Goal: Book appointment/travel/reservation

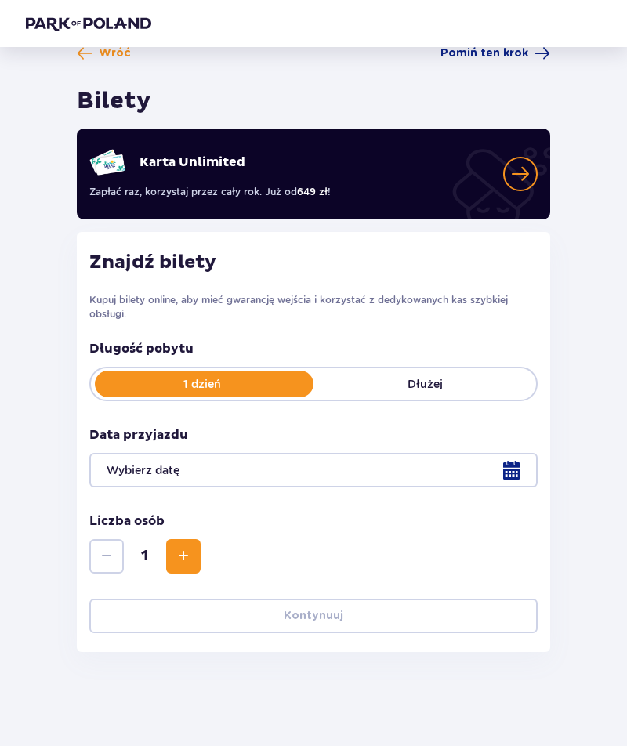
scroll to position [33, 0]
click at [472, 376] on p "Dłużej" at bounding box center [425, 384] width 223 height 16
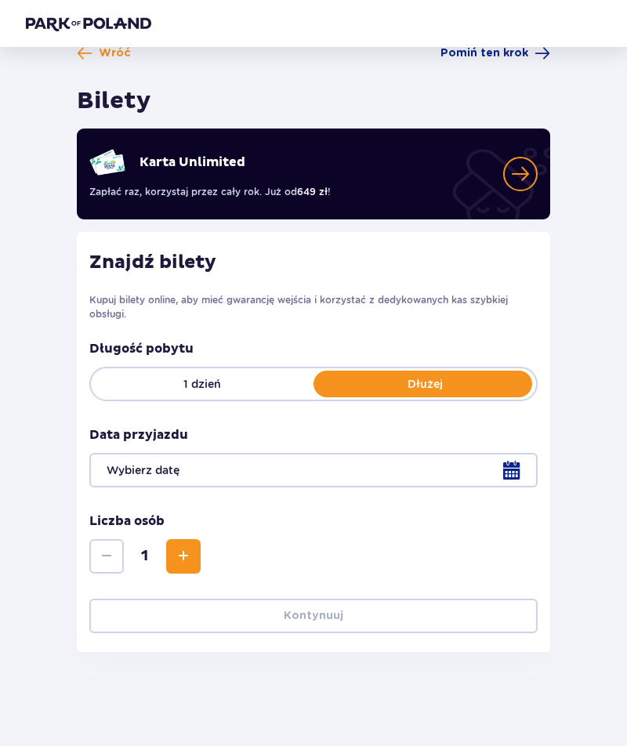
click at [265, 376] on p "1 dzień" at bounding box center [202, 384] width 223 height 16
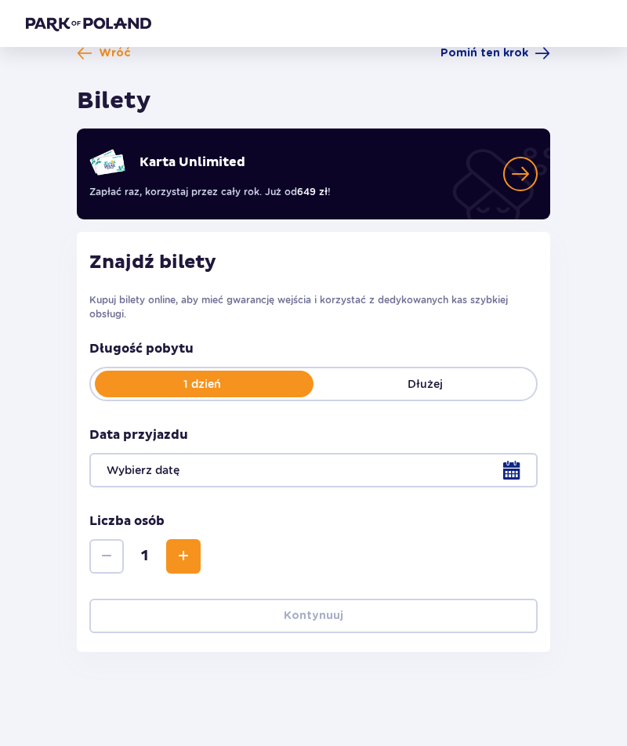
click at [518, 465] on div at bounding box center [313, 470] width 448 height 34
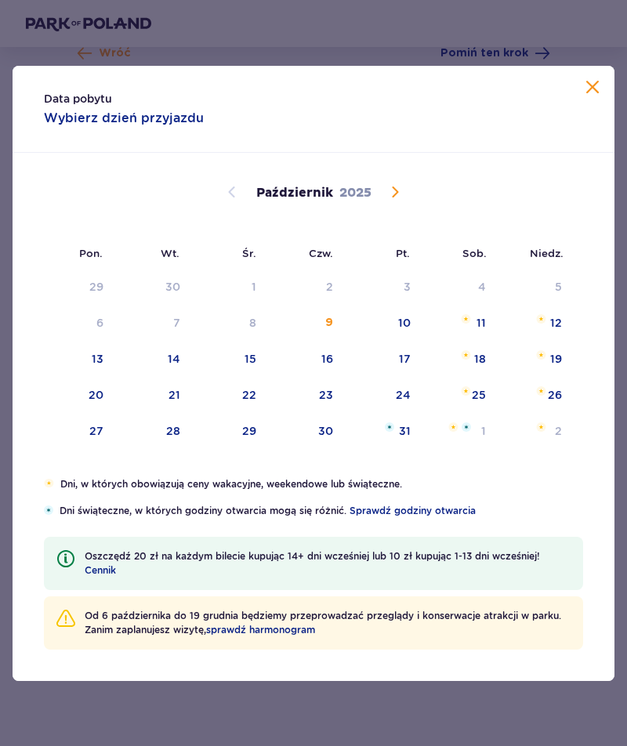
click at [481, 319] on div "11" at bounding box center [481, 323] width 9 height 16
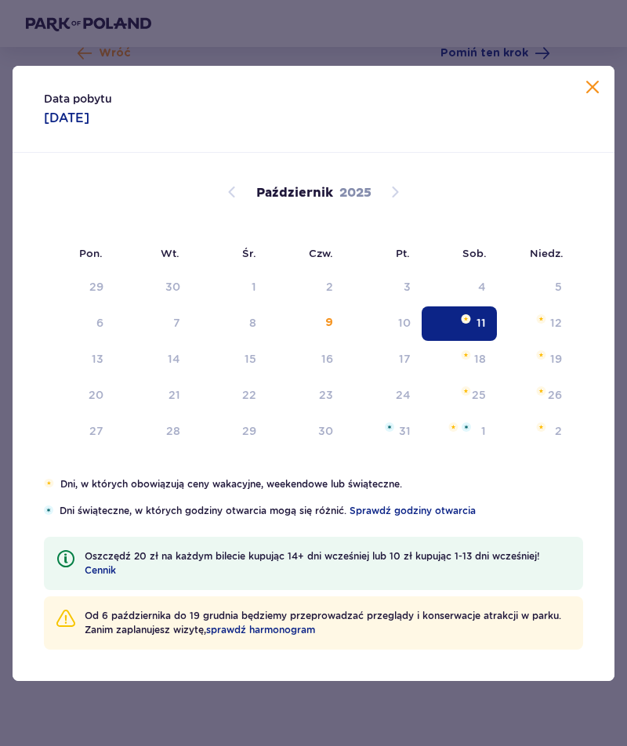
type input "[DATE]"
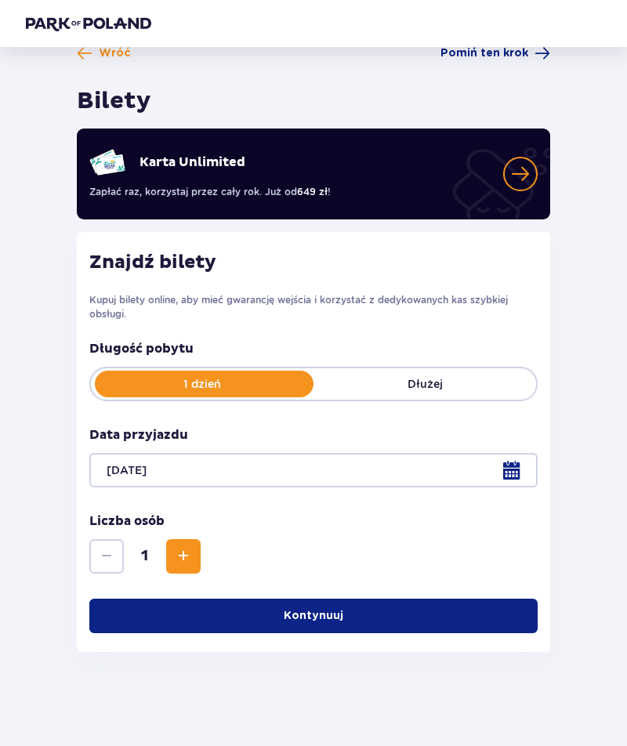
scroll to position [56, 0]
click at [462, 599] on button "Kontynuuj" at bounding box center [313, 616] width 448 height 34
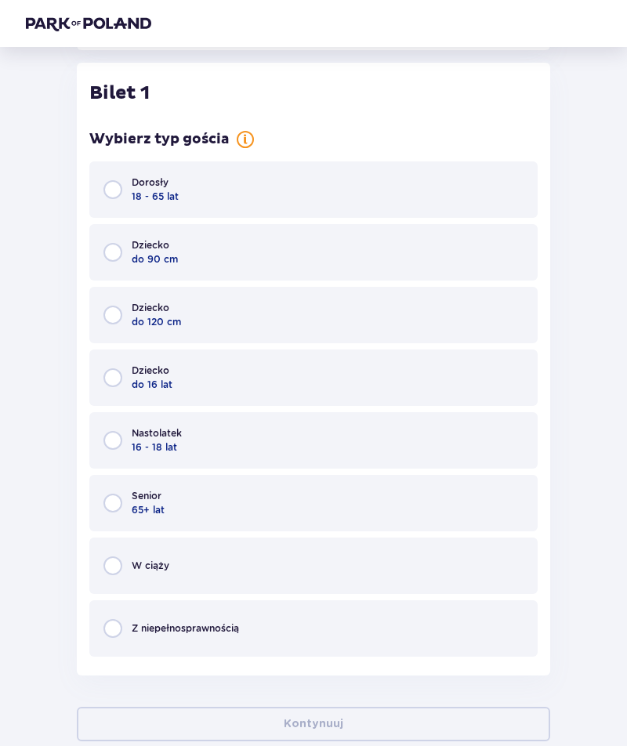
scroll to position [629, 0]
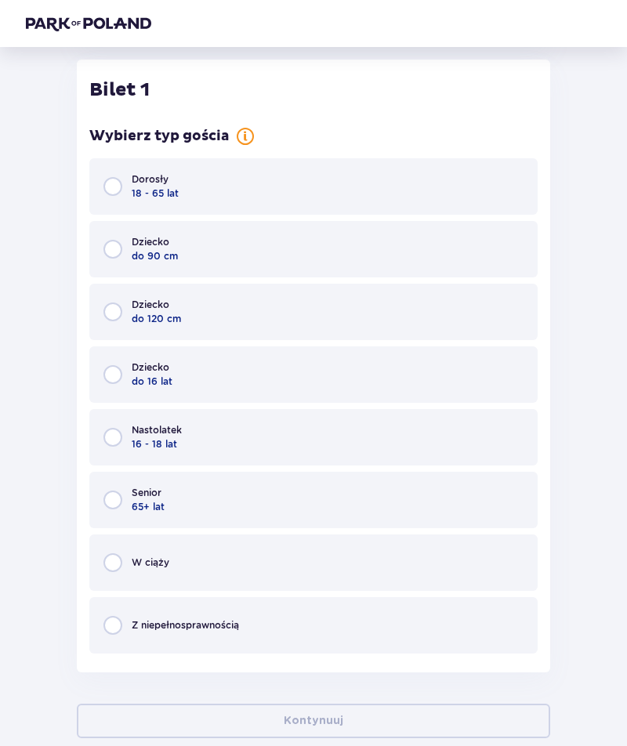
click at [468, 433] on div "Nastolatek 16 - 18 lat" at bounding box center [313, 437] width 448 height 56
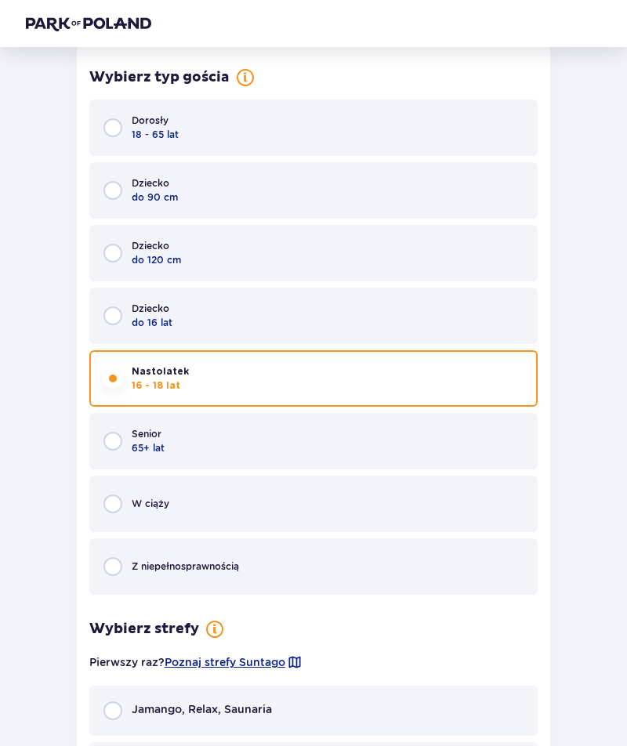
click at [471, 372] on div "Nastolatek 16 - 18 lat" at bounding box center [313, 378] width 448 height 56
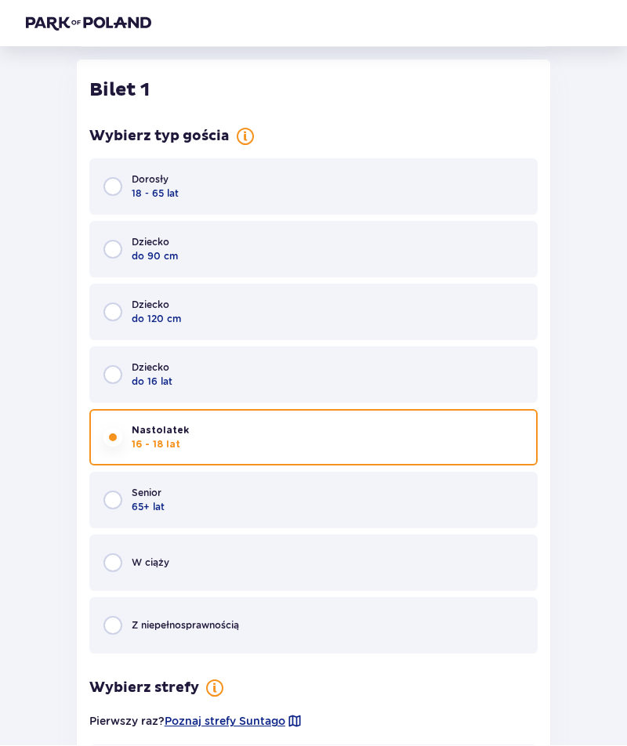
click at [479, 175] on div "Dorosły 18 - 65 lat" at bounding box center [313, 187] width 448 height 56
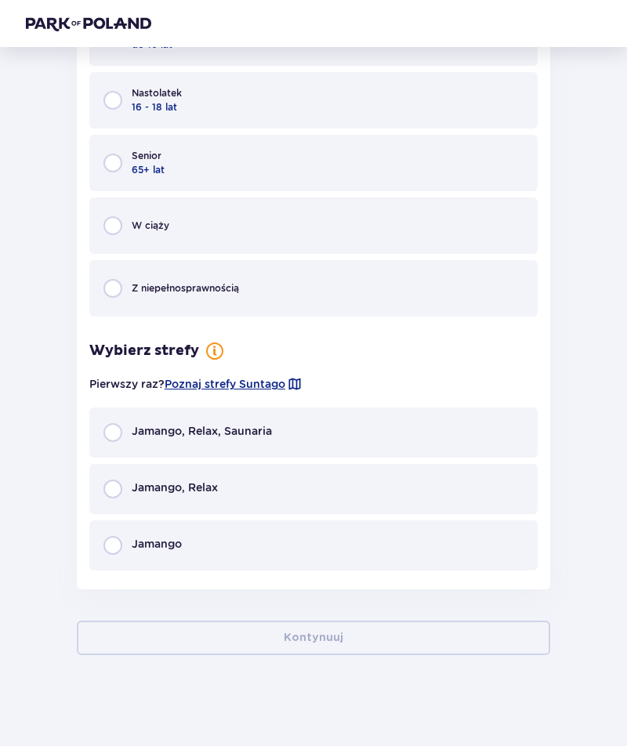
scroll to position [969, 0]
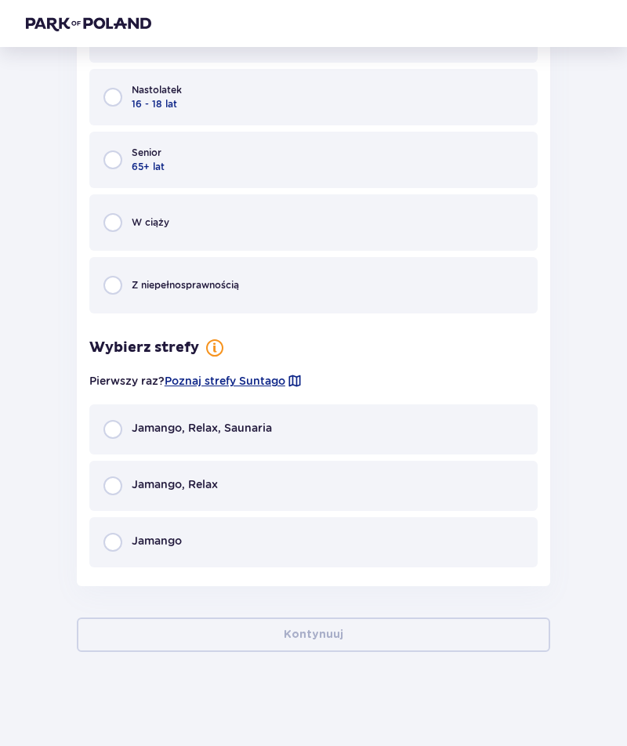
click at [499, 430] on div "Jamango, Relax, Saunaria" at bounding box center [313, 430] width 448 height 50
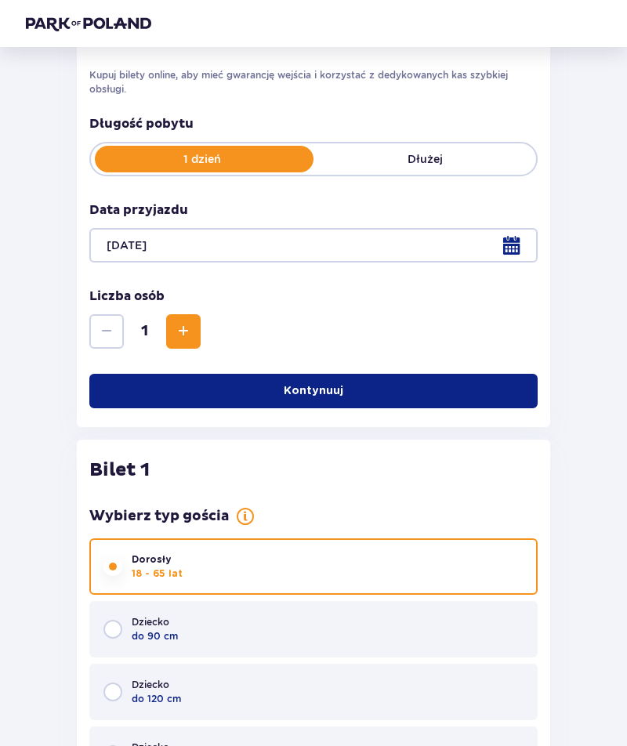
scroll to position [0, 0]
